Goal: Transaction & Acquisition: Purchase product/service

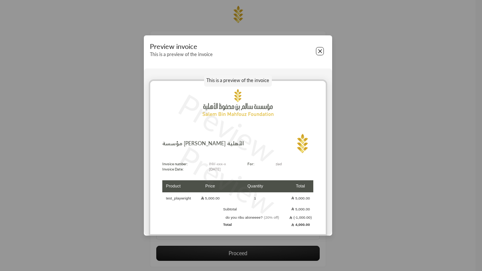
click at [320, 51] on button "Close" at bounding box center [320, 51] width 8 height 8
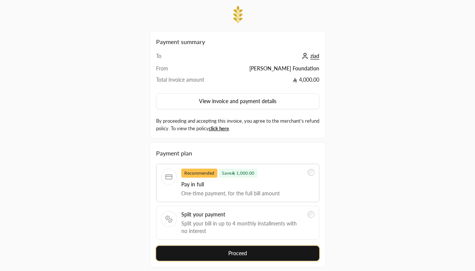
click at [237, 246] on button "Proceed" at bounding box center [237, 253] width 163 height 15
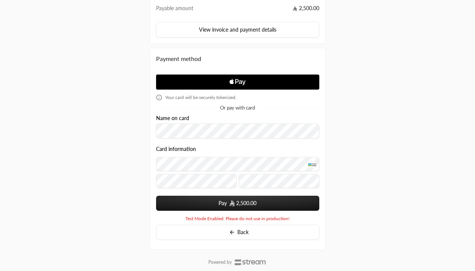
scroll to position [91, 0]
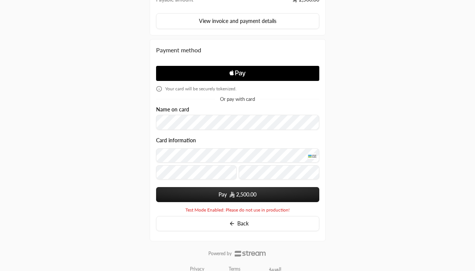
click at [237, 195] on span "2,500.00" at bounding box center [246, 195] width 20 height 8
